Goal: Information Seeking & Learning: Understand process/instructions

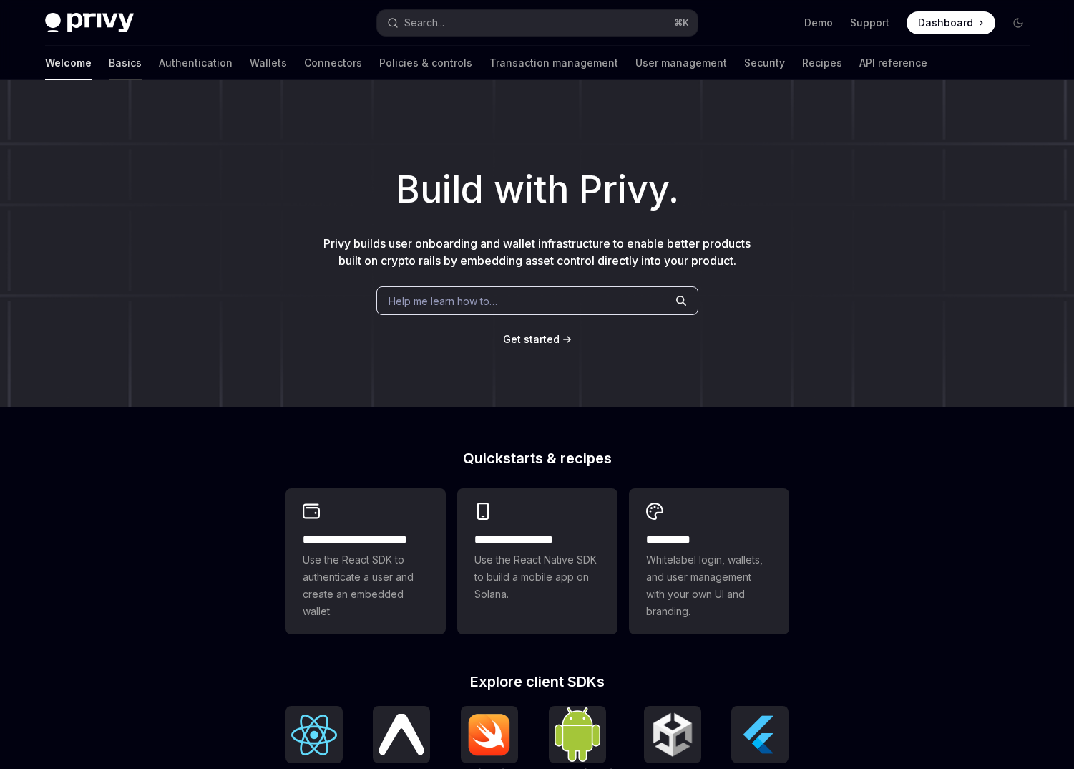
click at [109, 64] on link "Basics" at bounding box center [125, 63] width 33 height 34
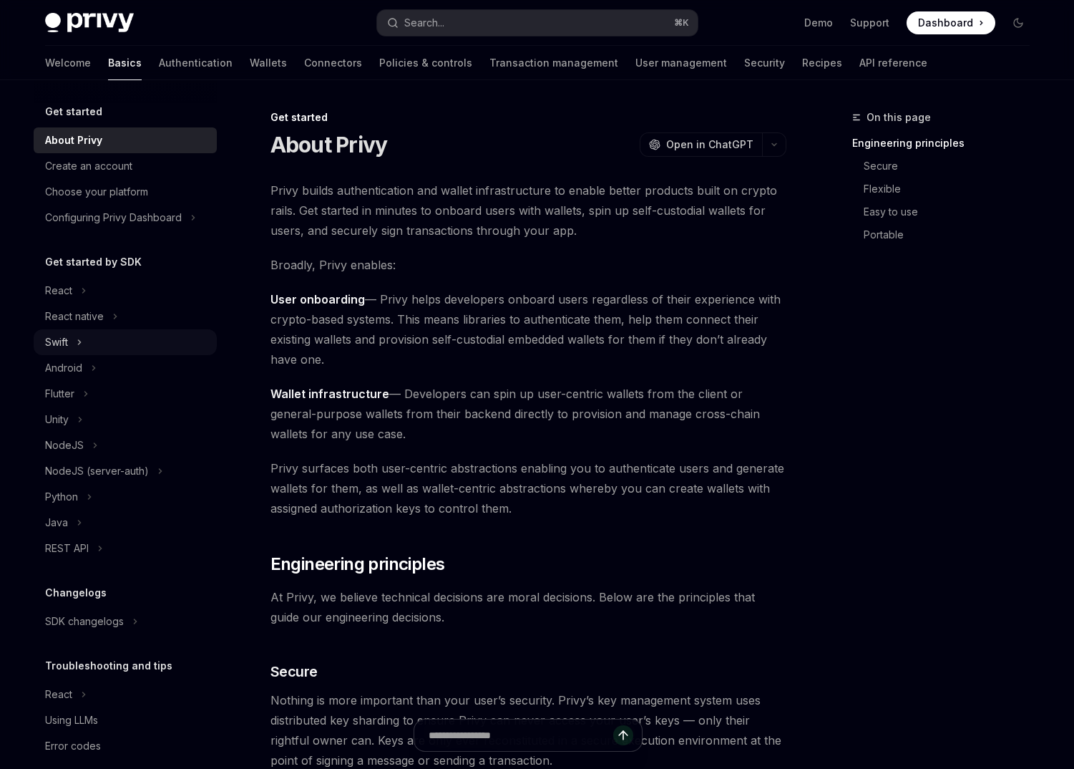
click at [117, 339] on button "Swift" at bounding box center [125, 342] width 183 height 26
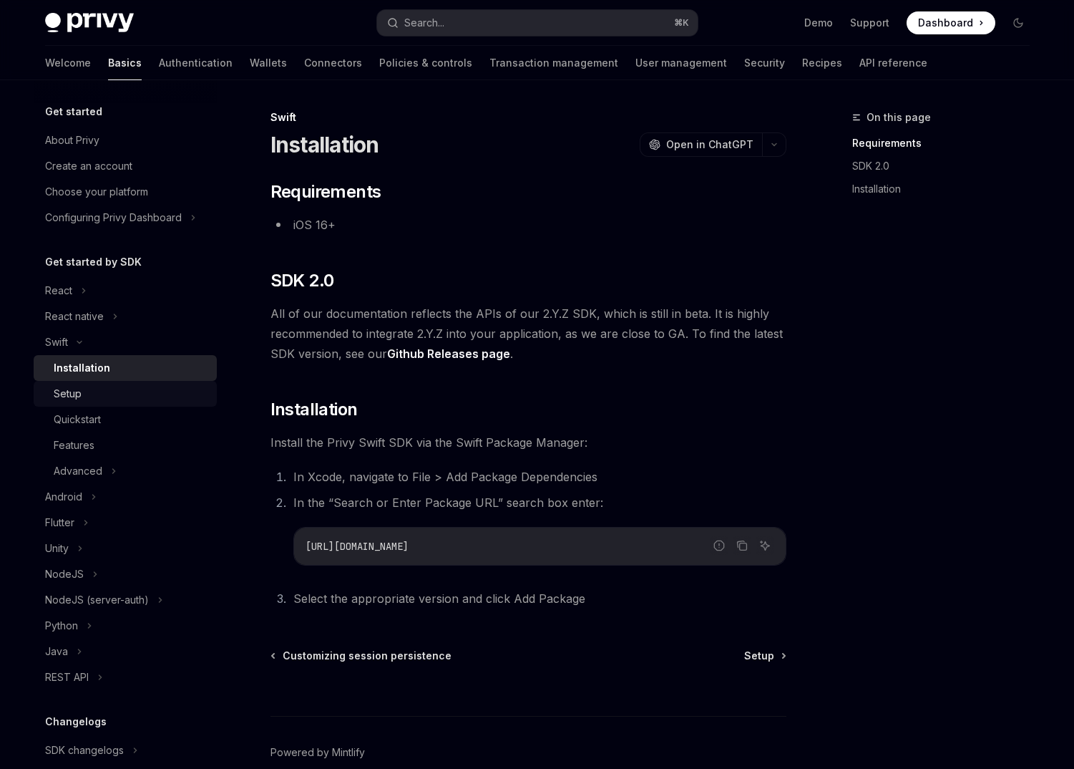
click at [147, 395] on div "Setup" at bounding box center [131, 393] width 155 height 17
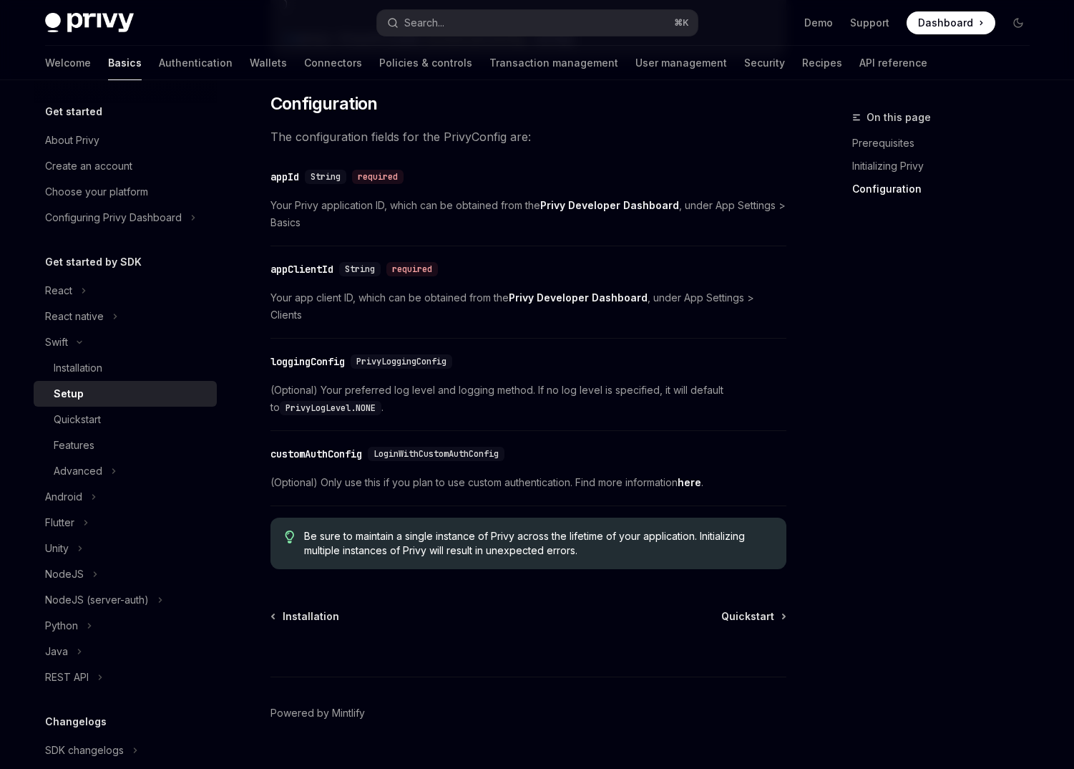
scroll to position [652, 0]
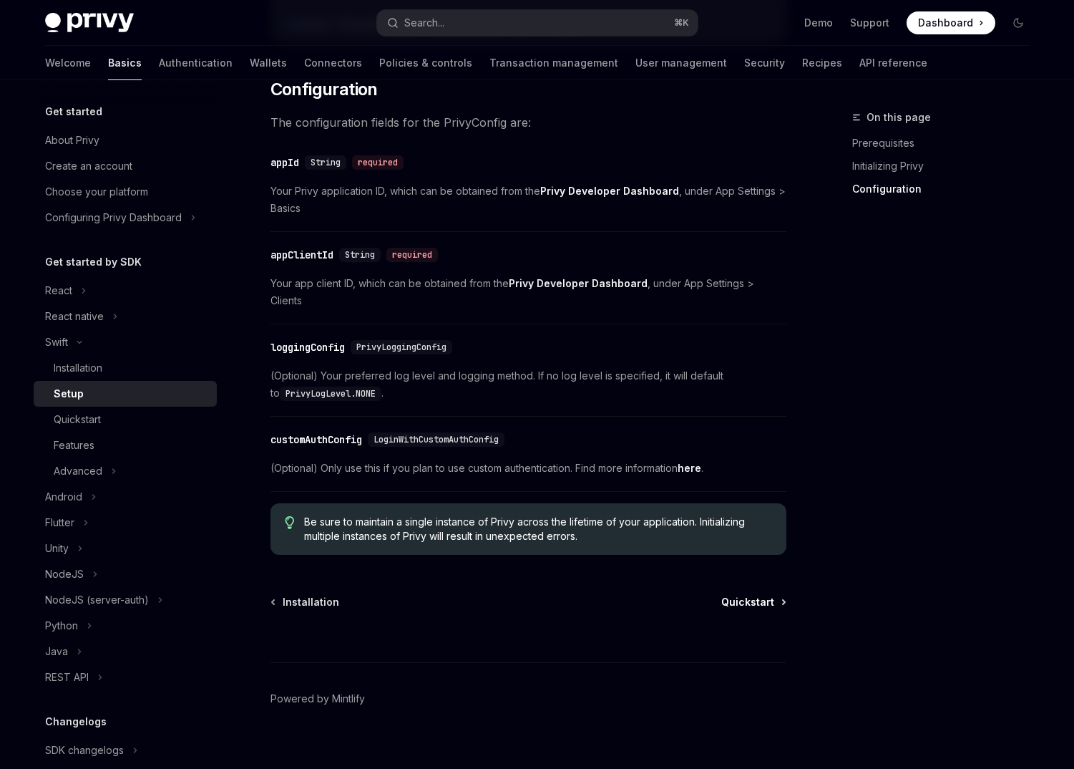
click at [767, 595] on span "Quickstart" at bounding box center [747, 602] width 53 height 14
type textarea "*"
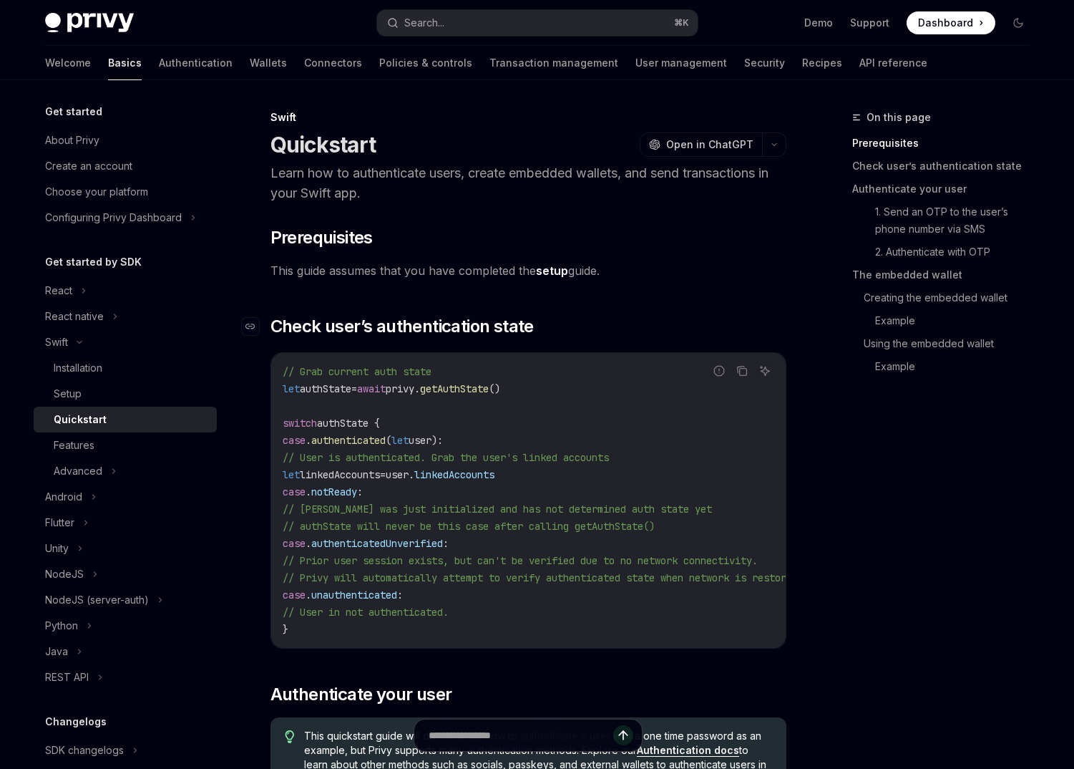
click at [420, 326] on span "Check user’s authentication state" at bounding box center [402, 326] width 263 height 23
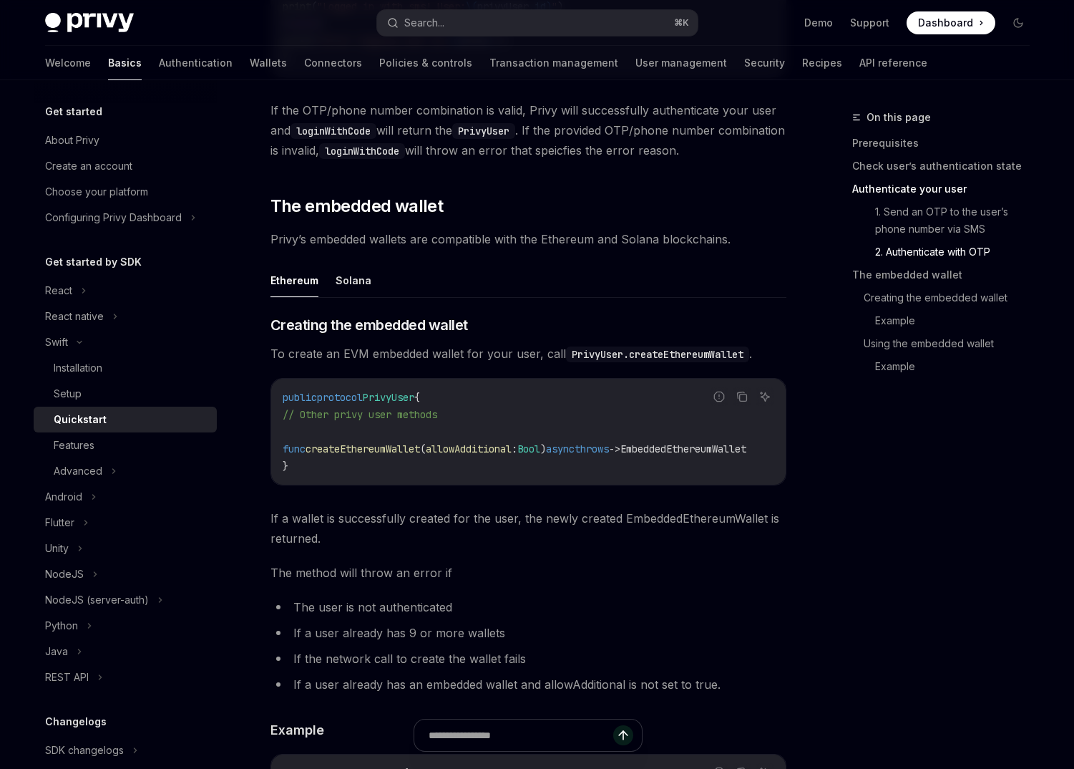
scroll to position [1600, 0]
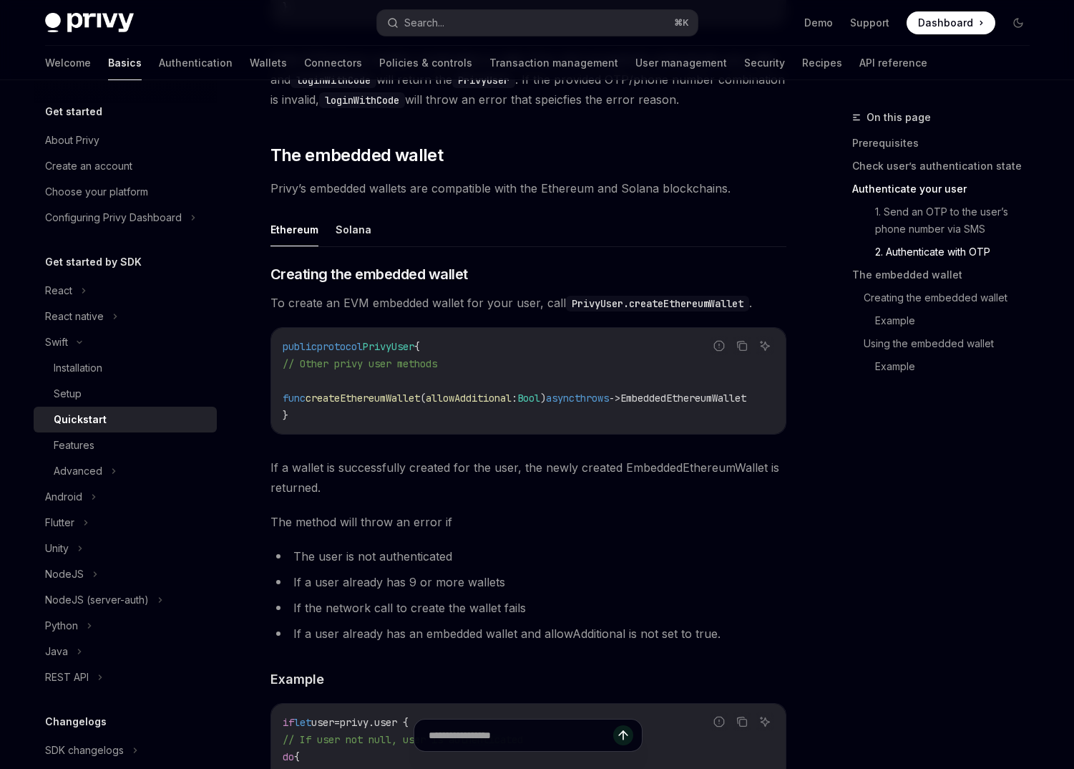
click at [449, 6] on div "Privy Docs home page Search... ⌘ K Demo Support Dashboard Dashboard Search..." at bounding box center [537, 23] width 985 height 46
